Goal: Transaction & Acquisition: Purchase product/service

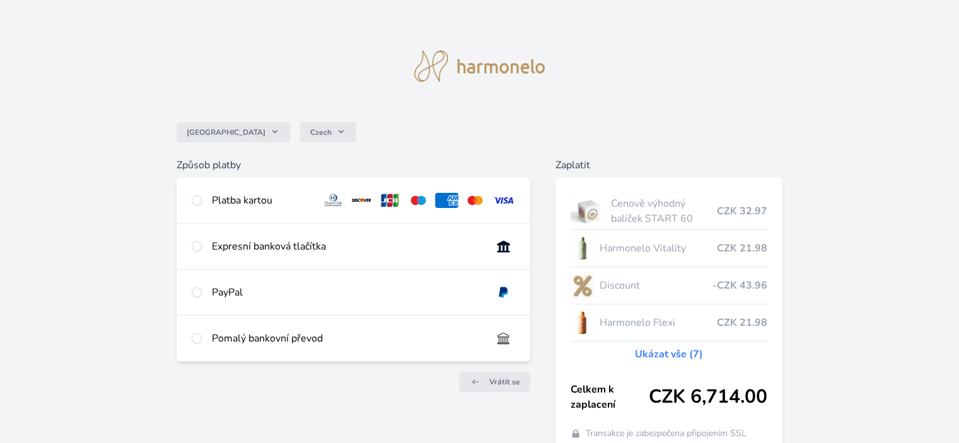
click at [806, 149] on div "Česko Czech Způsob platby Platba kartou Číslo karty <p>Your browser does not su…" at bounding box center [479, 242] width 959 height 484
click at [194, 196] on input "radio" at bounding box center [197, 200] width 10 height 10
radio input "true"
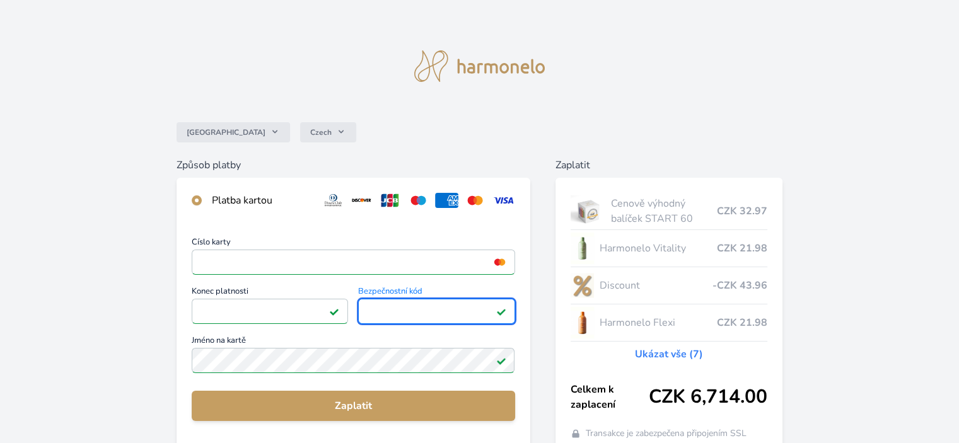
click at [678, 352] on link "Ukázat vše (7)" at bounding box center [669, 354] width 68 height 15
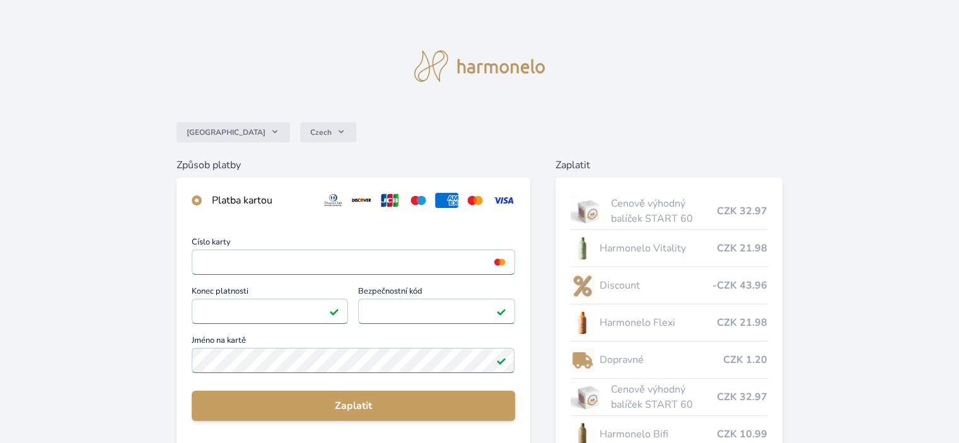
click at [826, 264] on div "Česko Czech Způsob platby Platba kartou Číslo karty <p>Your browser does not su…" at bounding box center [479, 362] width 959 height 724
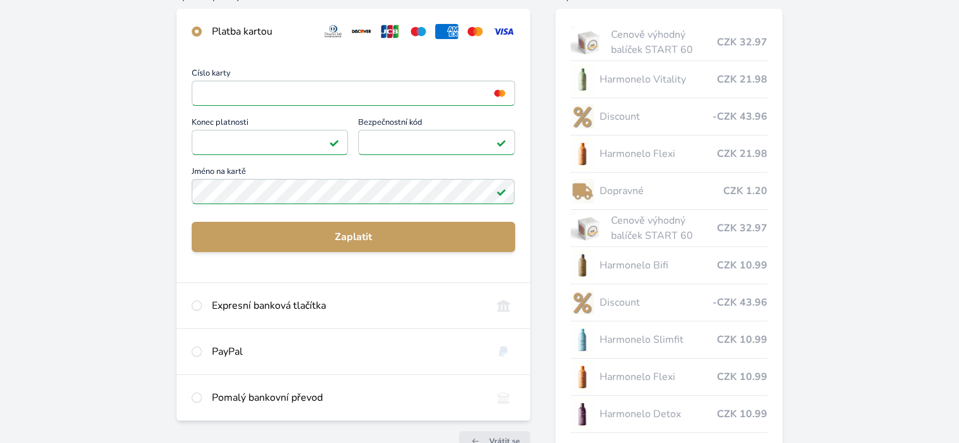
scroll to position [158, 0]
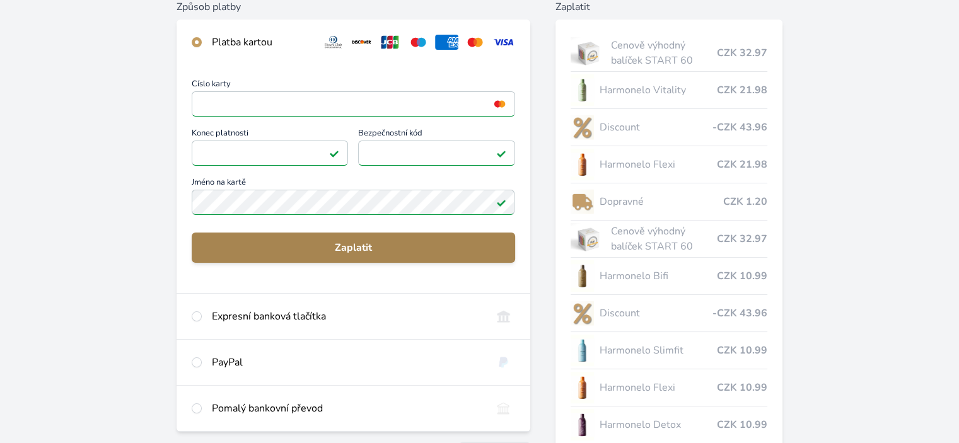
click at [337, 242] on span "Zaplatit" at bounding box center [353, 247] width 303 height 15
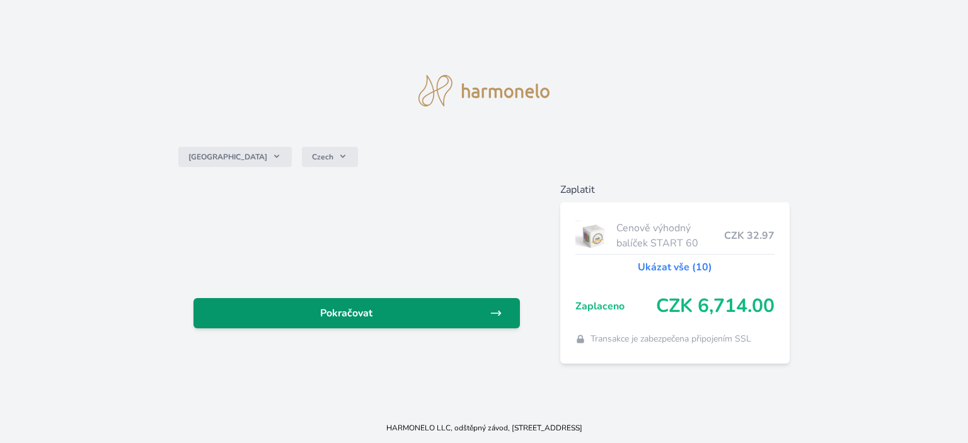
click at [392, 306] on span "Pokračovat" at bounding box center [347, 313] width 286 height 15
